Goal: Information Seeking & Learning: Learn about a topic

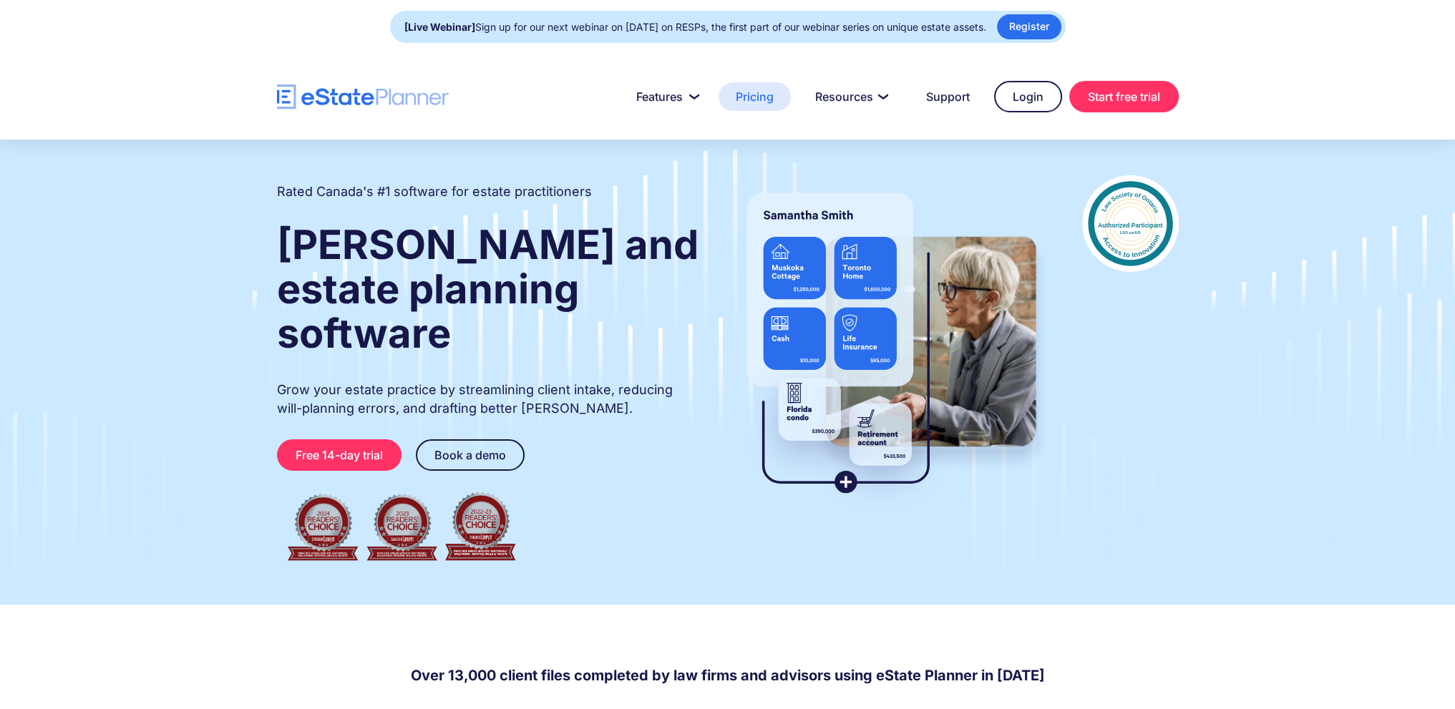
click at [751, 97] on link "Pricing" at bounding box center [755, 96] width 72 height 29
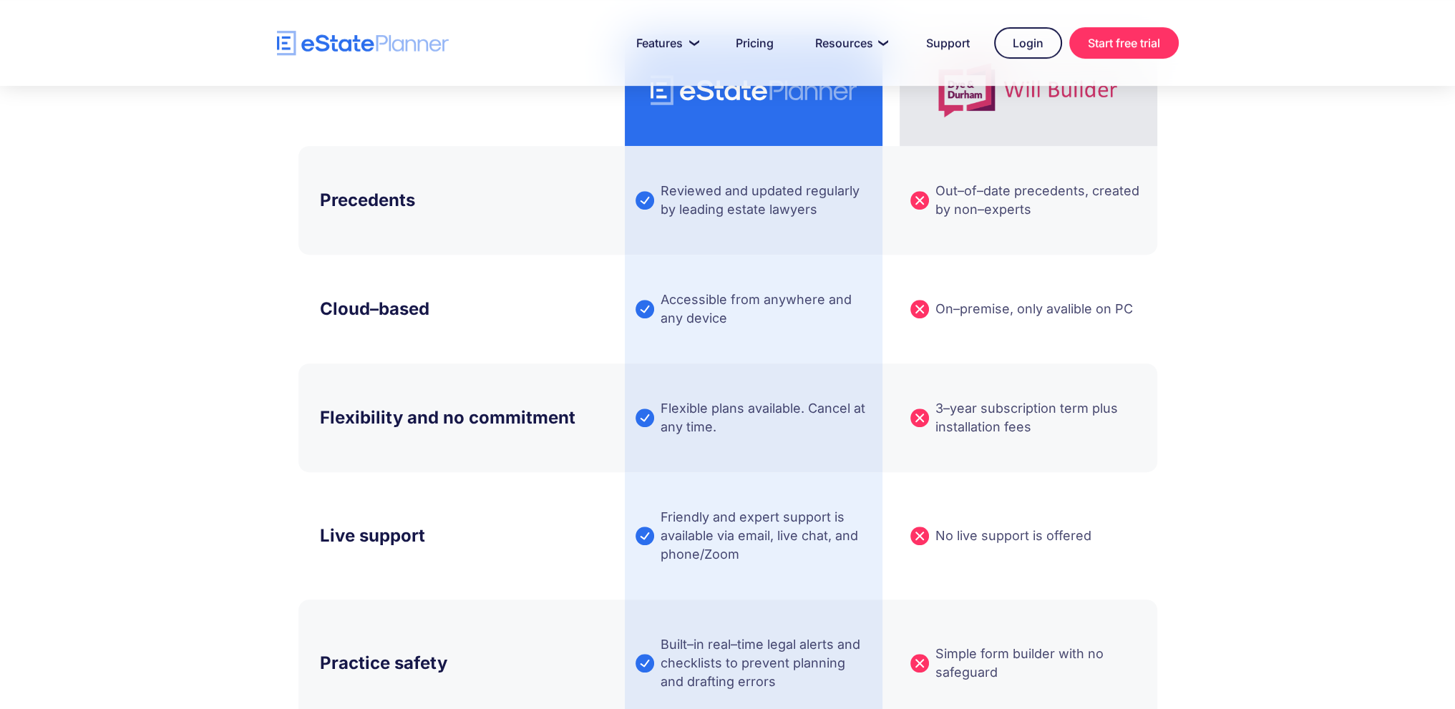
scroll to position [716, 0]
